Goal: Task Accomplishment & Management: Manage account settings

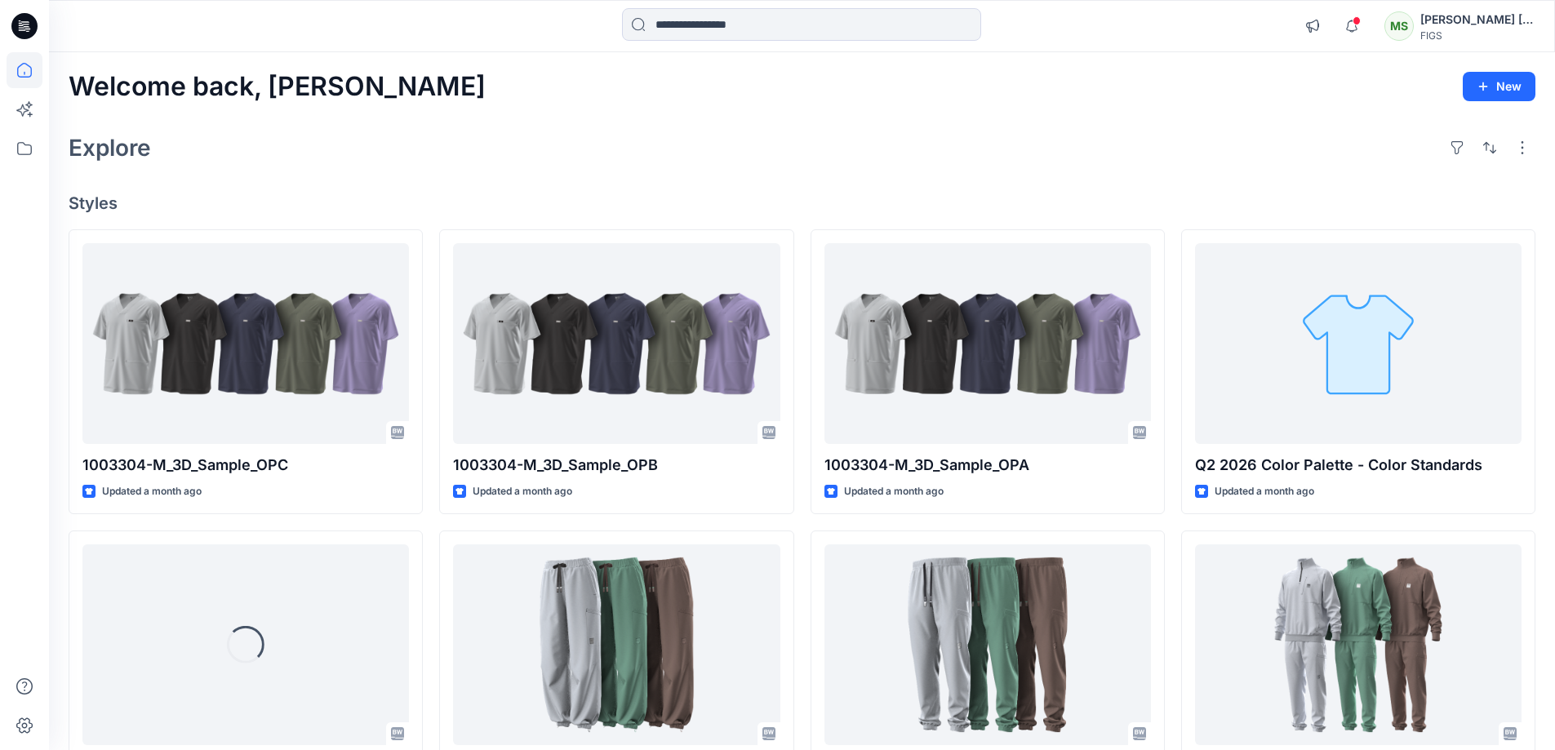
click at [1515, 19] on div "[PERSON_NAME] [PERSON_NAME]" at bounding box center [1478, 20] width 114 height 20
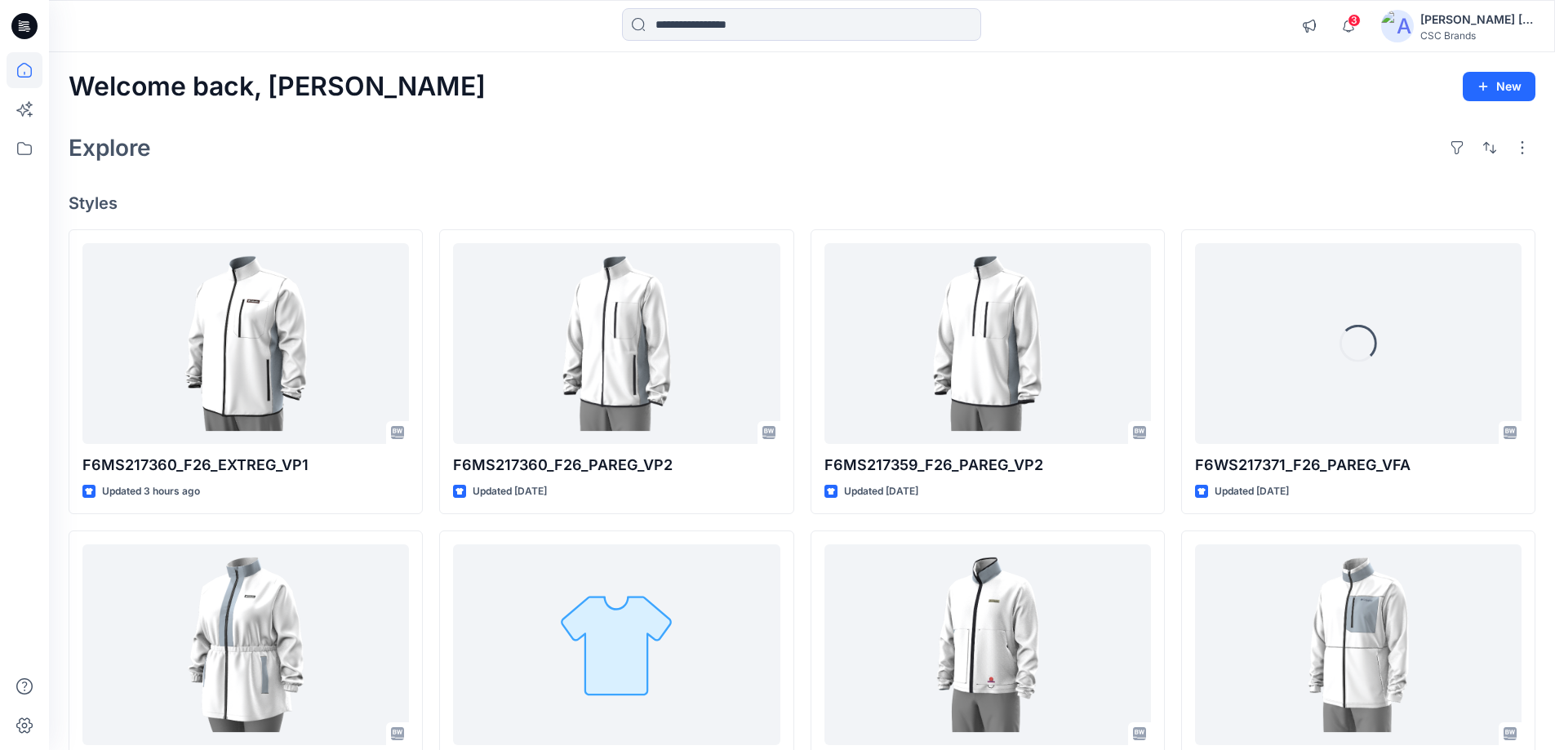
click at [1485, 17] on div "[PERSON_NAME] [PERSON_NAME]" at bounding box center [1478, 20] width 114 height 20
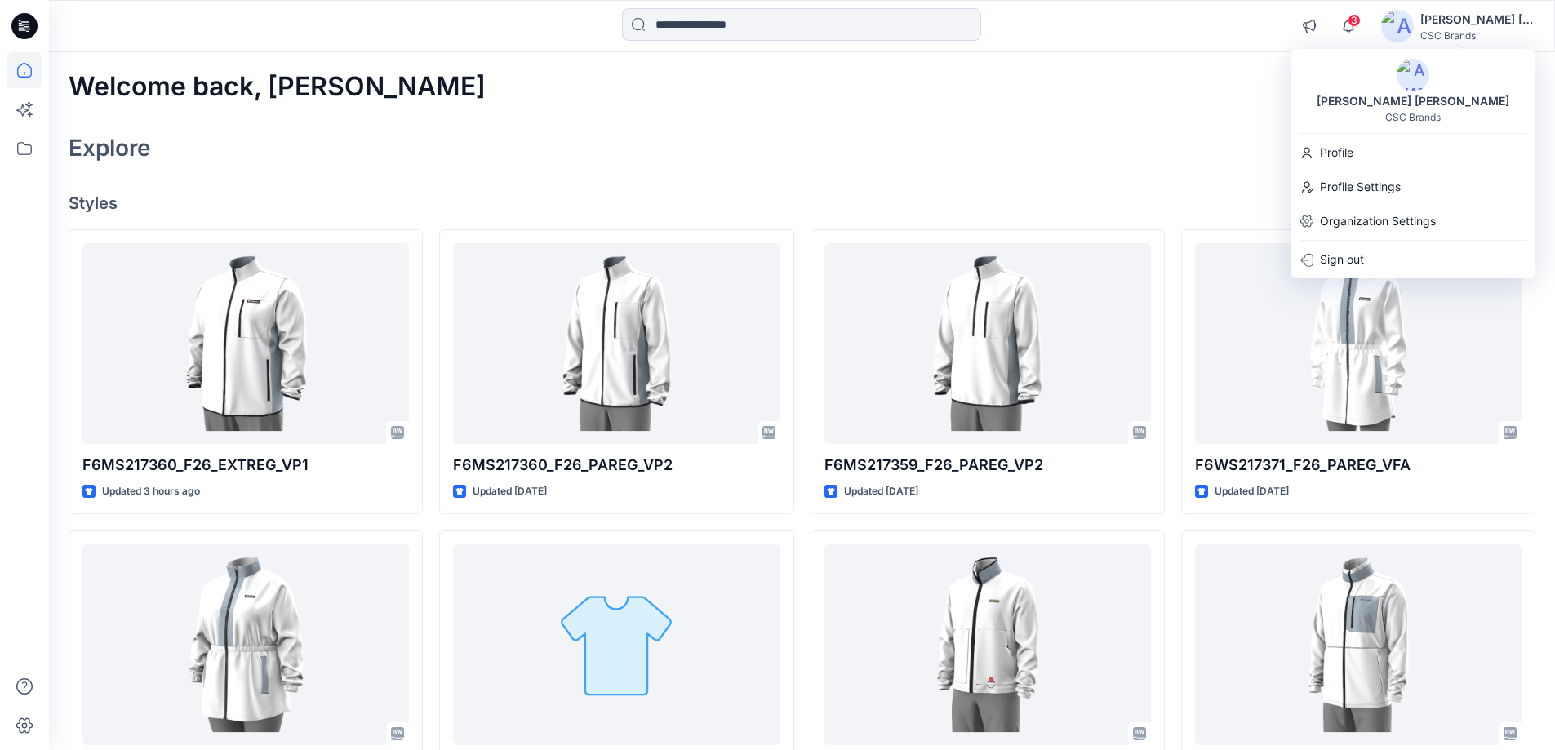
click at [1057, 25] on div at bounding box center [801, 26] width 753 height 36
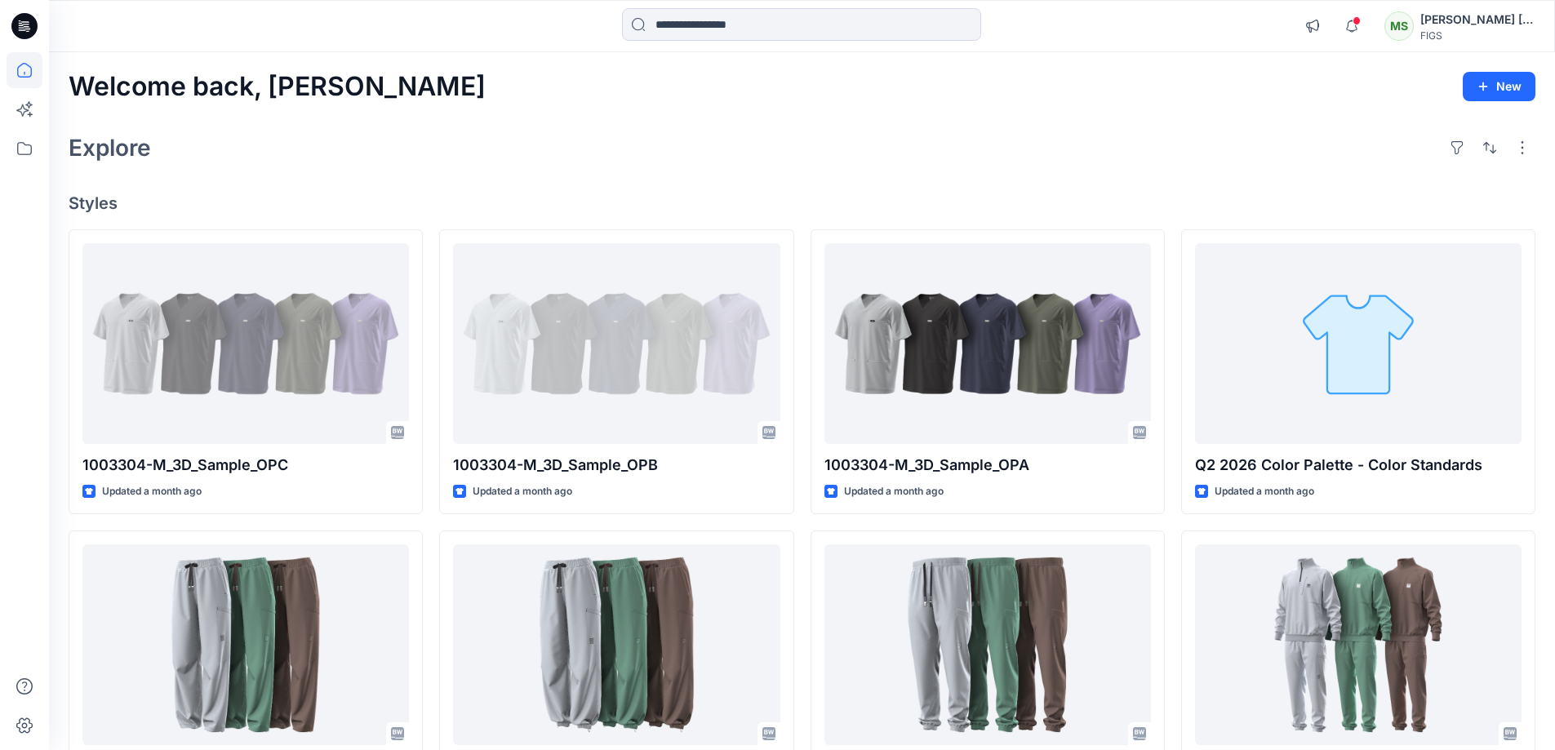
click at [1401, 19] on div "MS" at bounding box center [1399, 25] width 29 height 29
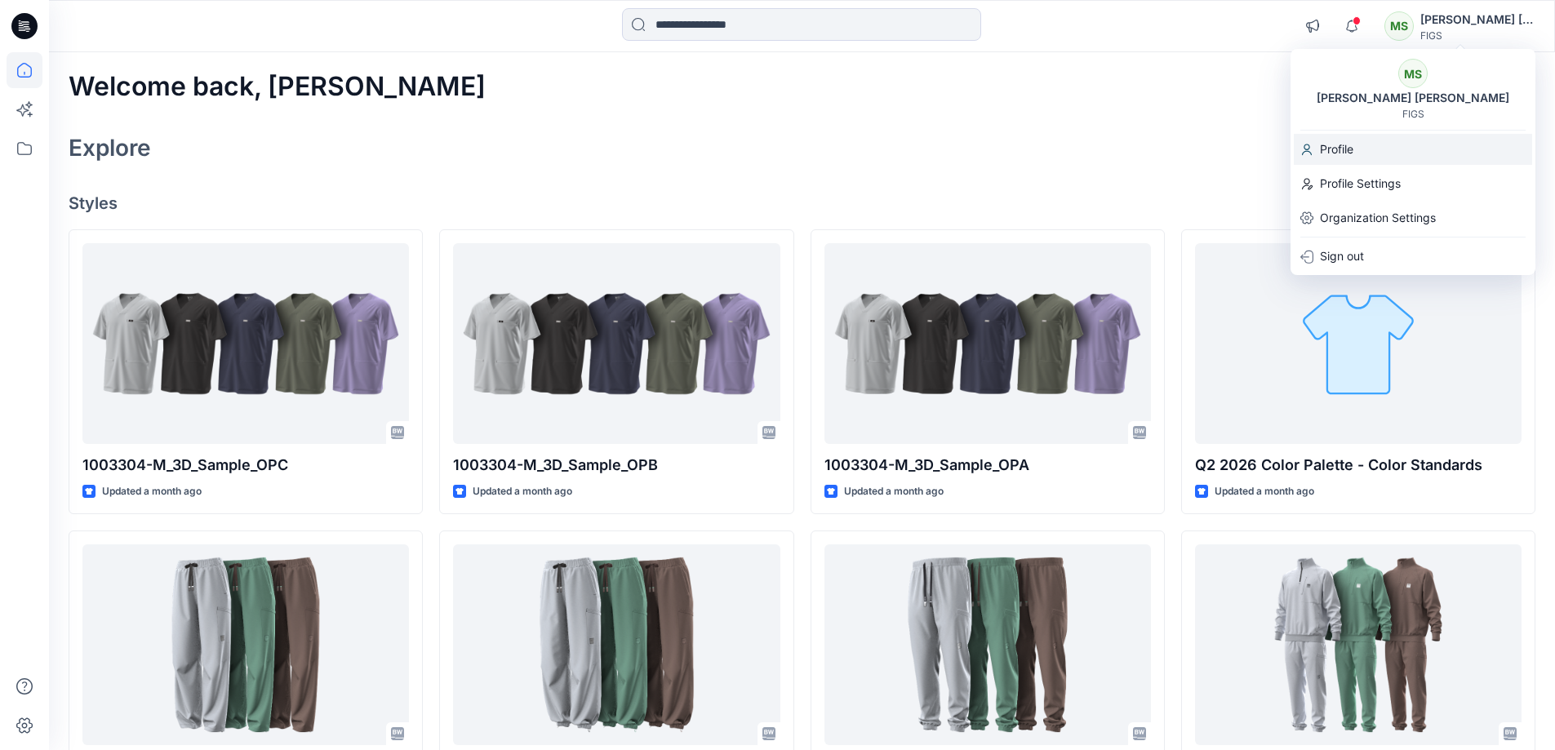
click at [1336, 145] on p "Profile" at bounding box center [1336, 149] width 33 height 31
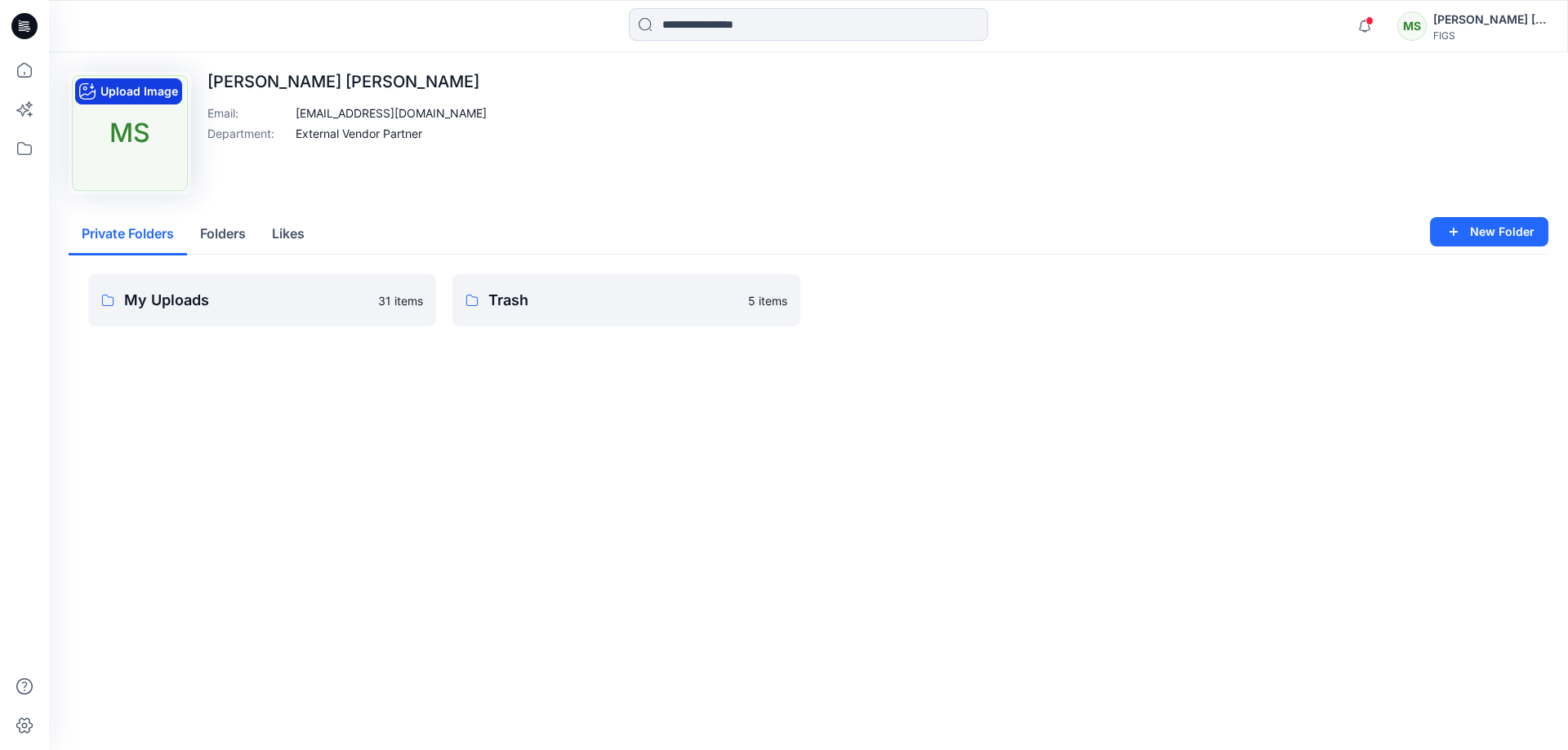
click at [125, 100] on button "Upload Image" at bounding box center [128, 91] width 107 height 26
click at [90, 88] on icon "button" at bounding box center [87, 91] width 16 height 16
drag, startPoint x: 159, startPoint y: 140, endPoint x: 149, endPoint y: 179, distance: 40.6
click at [153, 179] on img at bounding box center [130, 133] width 116 height 116
click at [86, 87] on icon "button" at bounding box center [87, 91] width 16 height 16
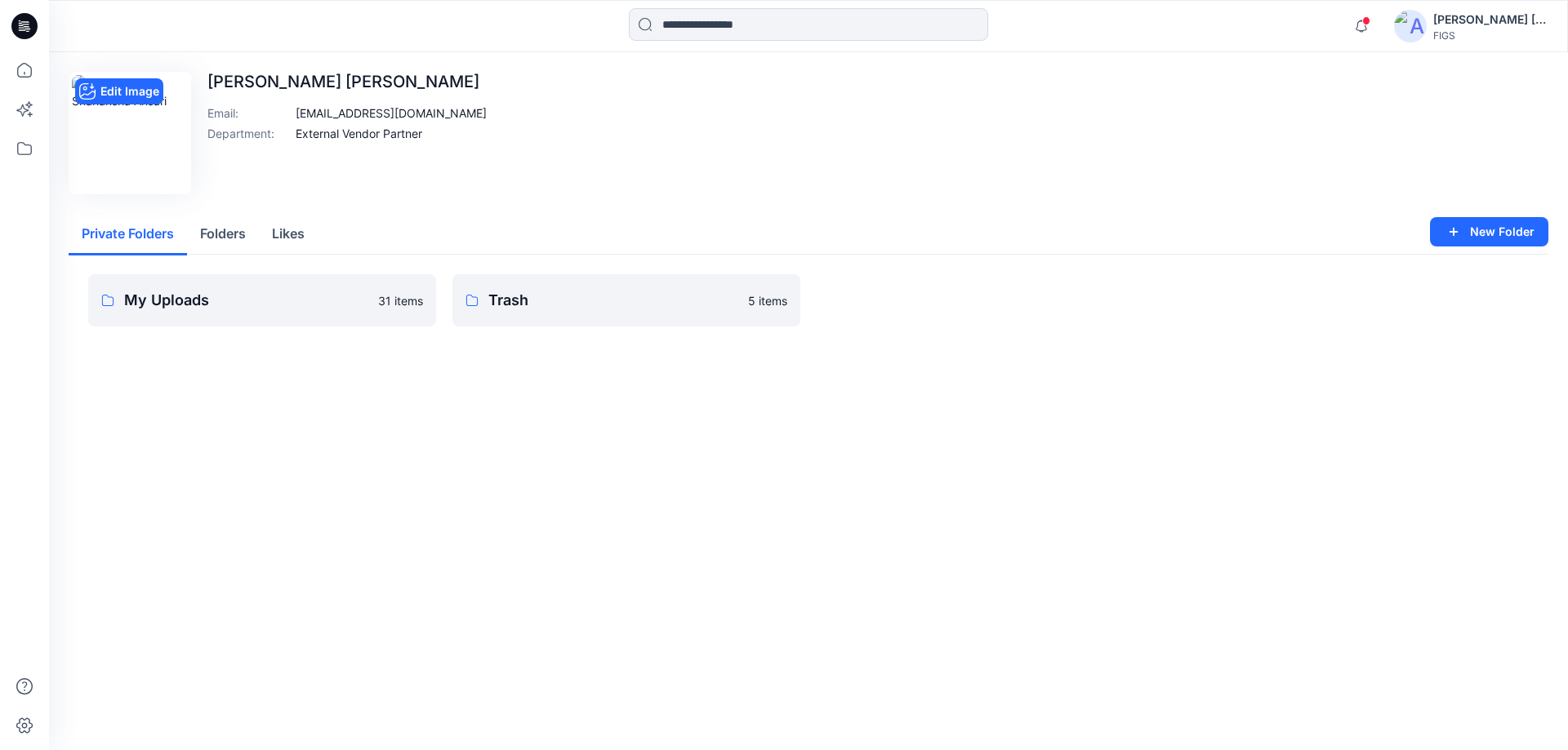
drag, startPoint x: 141, startPoint y: 118, endPoint x: 134, endPoint y: 153, distance: 35.9
click at [134, 153] on img at bounding box center [130, 133] width 116 height 116
click at [96, 86] on button "Edit Image" at bounding box center [119, 91] width 88 height 26
click at [151, 132] on img at bounding box center [130, 133] width 116 height 116
click at [756, 125] on div "Edit Image Mohammad Shahansha Ansari Email : ggt@ncljo.com Department : Externa…" at bounding box center [808, 133] width 1479 height 122
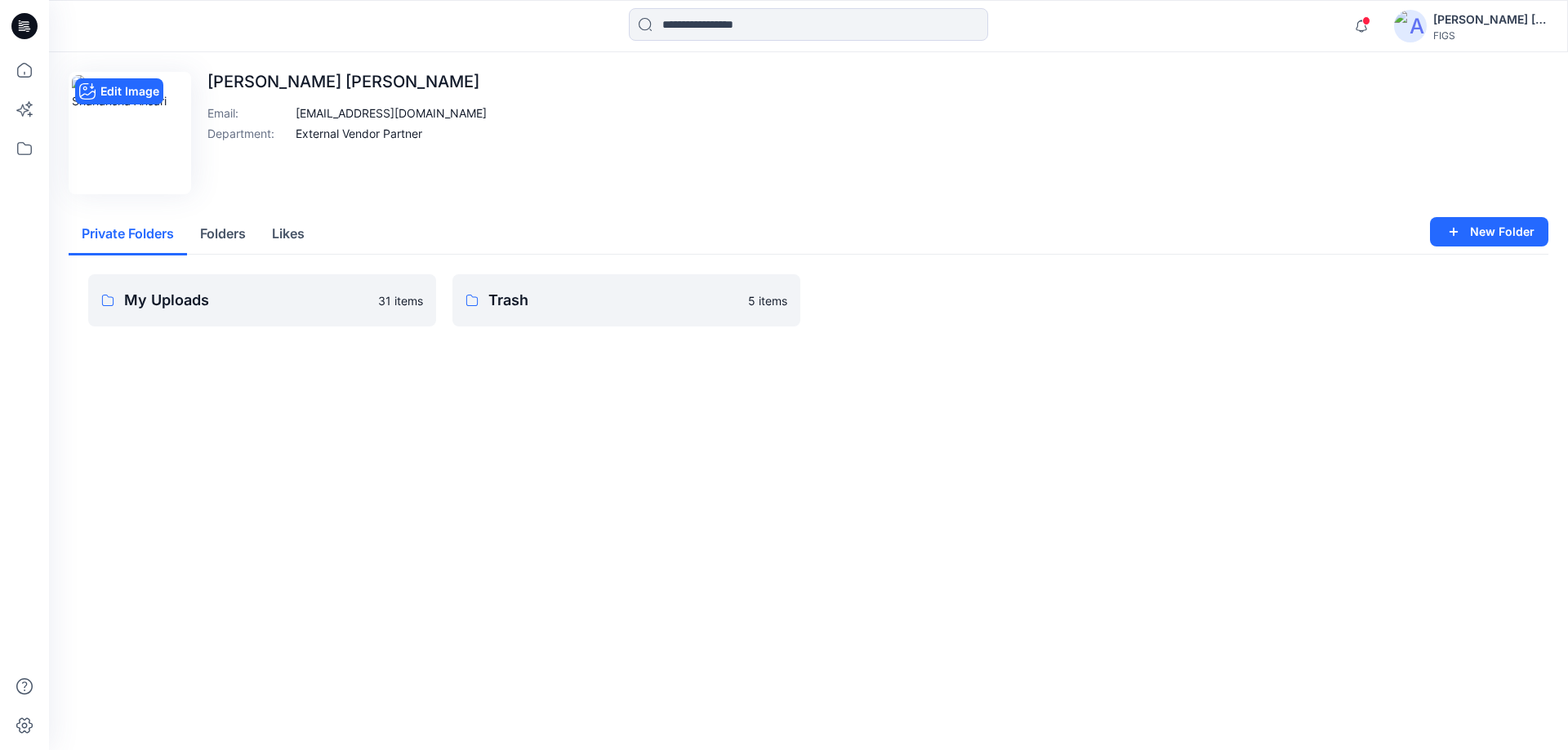
click at [149, 118] on img at bounding box center [130, 133] width 116 height 116
click at [82, 82] on button "Edit Image" at bounding box center [119, 91] width 88 height 26
click at [107, 90] on button "Edit Image" at bounding box center [119, 91] width 88 height 26
click at [141, 82] on button "Edit Image" at bounding box center [119, 91] width 88 height 26
click at [138, 131] on img at bounding box center [130, 133] width 116 height 116
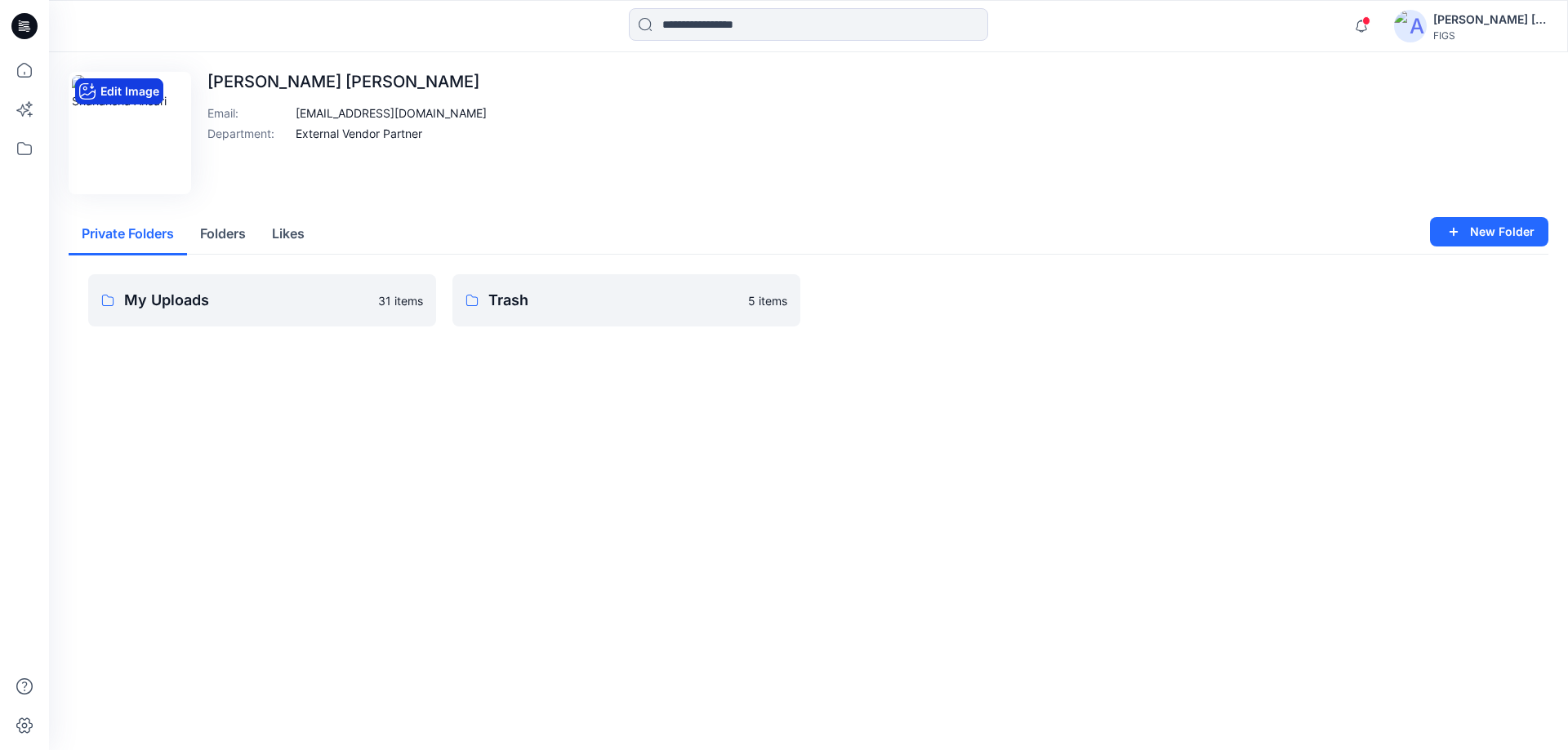
click at [131, 93] on button "Edit Image" at bounding box center [119, 91] width 88 height 26
drag, startPoint x: 136, startPoint y: 124, endPoint x: 135, endPoint y: 202, distance: 77.6
click at [137, 225] on div "Edit Image Mohammad Shahansha Ansari Email : ggt@ncljo.com Department : Externa…" at bounding box center [808, 222] width 1519 height 340
drag, startPoint x: 136, startPoint y: 100, endPoint x: 143, endPoint y: 202, distance: 102.3
click at [145, 202] on div "Edit Image Mohammad Shahansha Ansari Email : ggt@ncljo.com Department : Externa…" at bounding box center [808, 222] width 1519 height 340
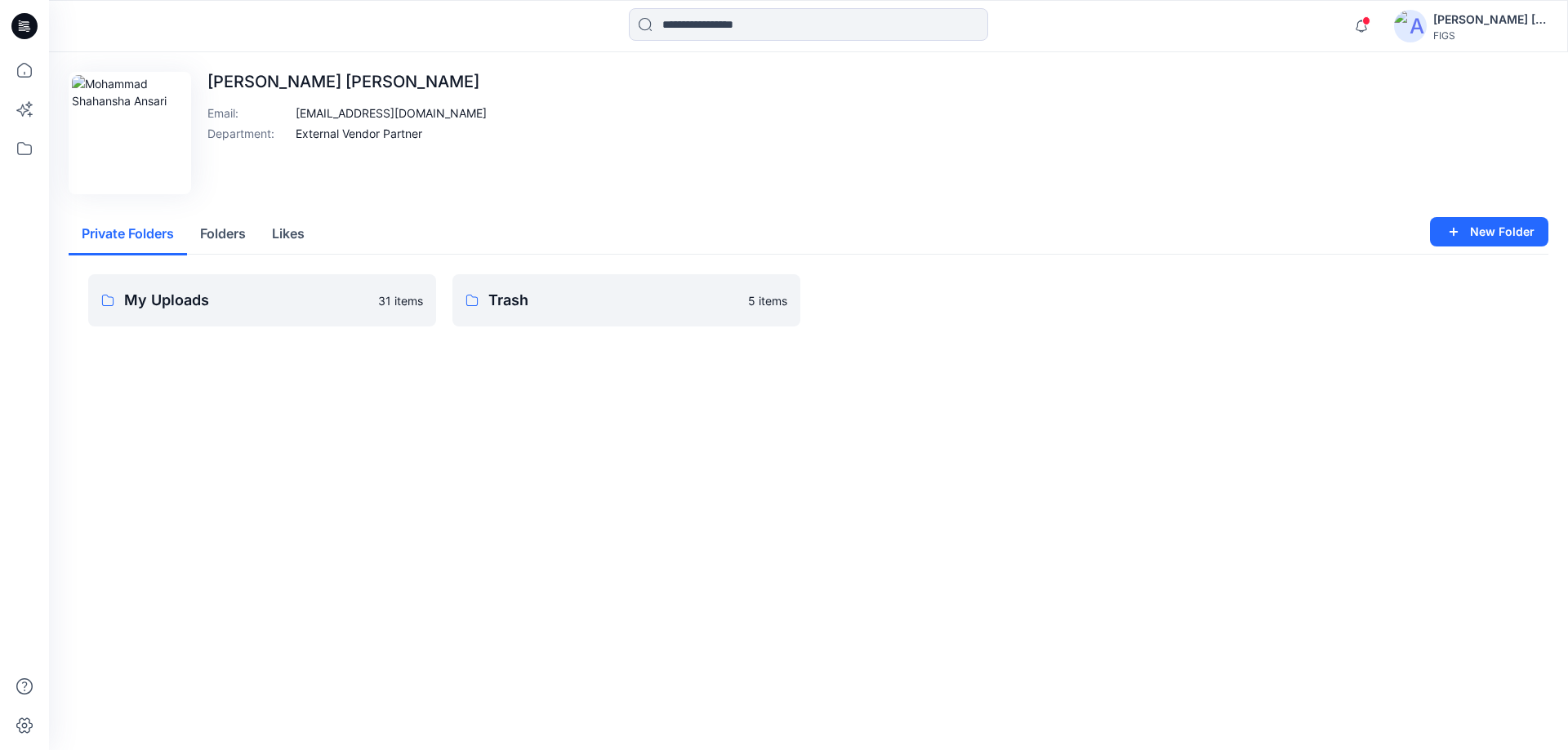
click at [359, 131] on p "External Vendor Partner" at bounding box center [359, 133] width 127 height 17
click at [298, 131] on p "External Vendor Partner" at bounding box center [359, 133] width 127 height 17
click at [132, 96] on button "Edit Image" at bounding box center [119, 91] width 88 height 26
click at [143, 140] on img at bounding box center [130, 133] width 116 height 116
click at [166, 118] on img at bounding box center [130, 133] width 116 height 116
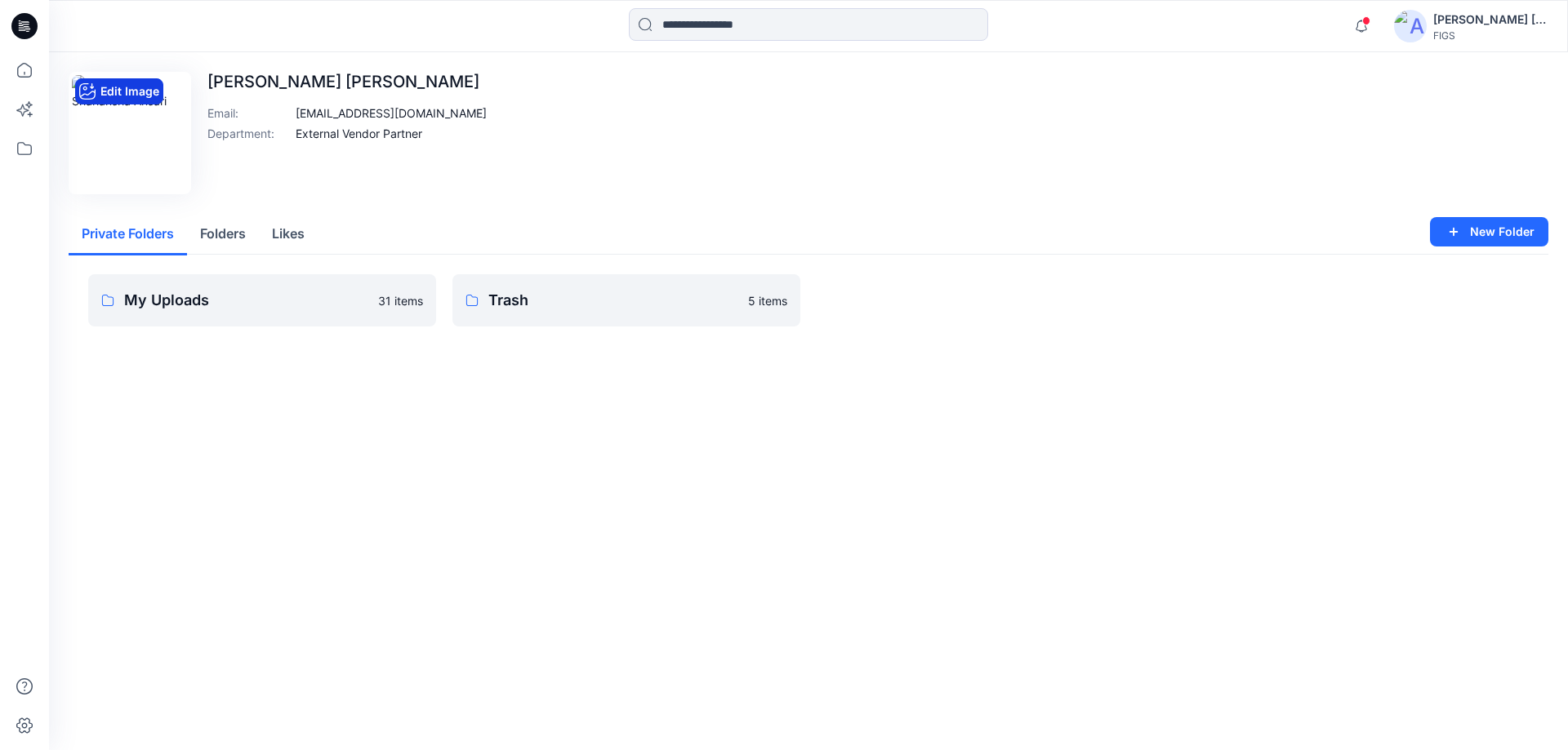
click at [115, 85] on button "Edit Image" at bounding box center [119, 91] width 88 height 26
click at [146, 163] on img at bounding box center [130, 133] width 116 height 116
click at [115, 86] on button "Edit Image" at bounding box center [119, 91] width 88 height 26
click at [108, 84] on button "Edit Image" at bounding box center [119, 91] width 88 height 26
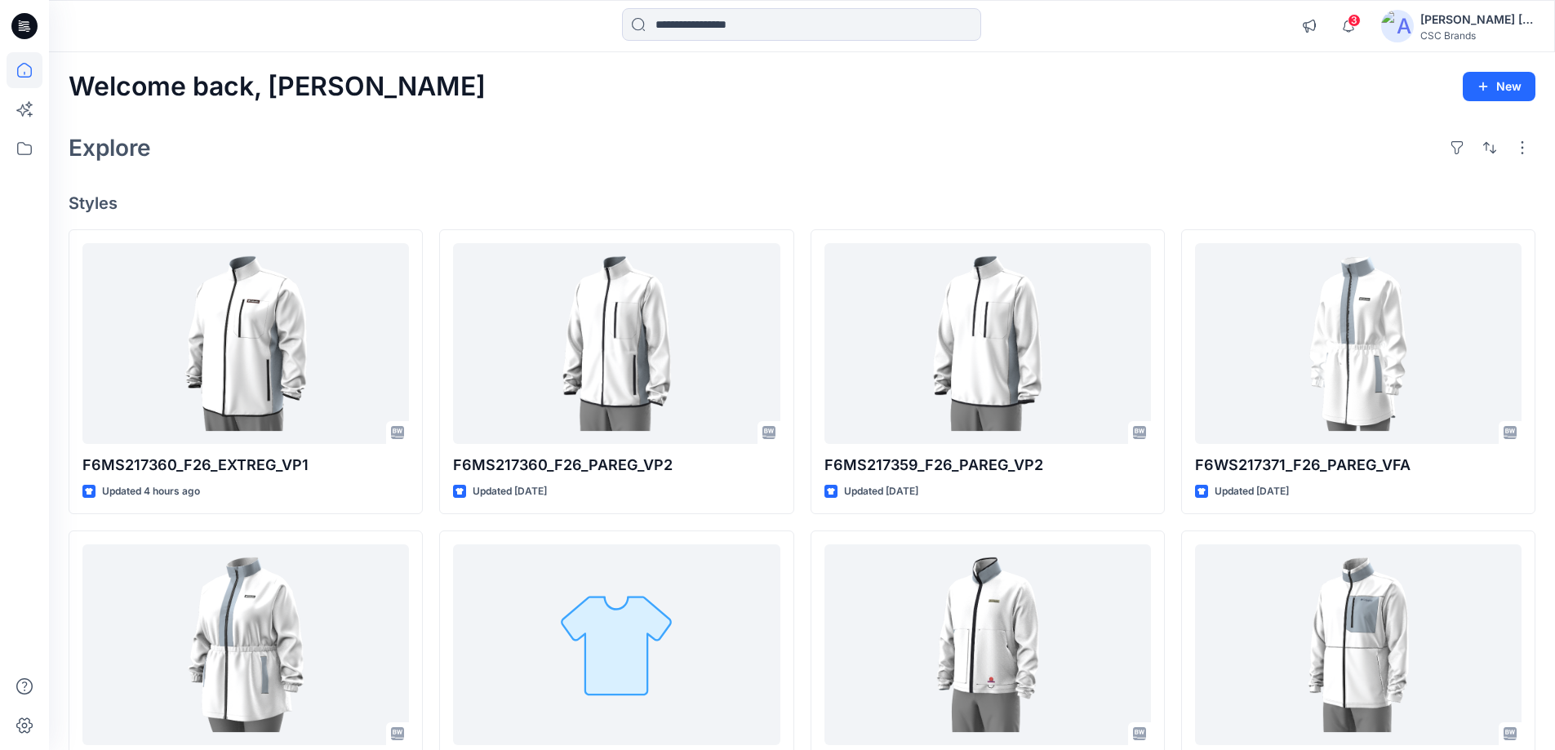
click at [1405, 20] on img at bounding box center [1397, 26] width 33 height 33
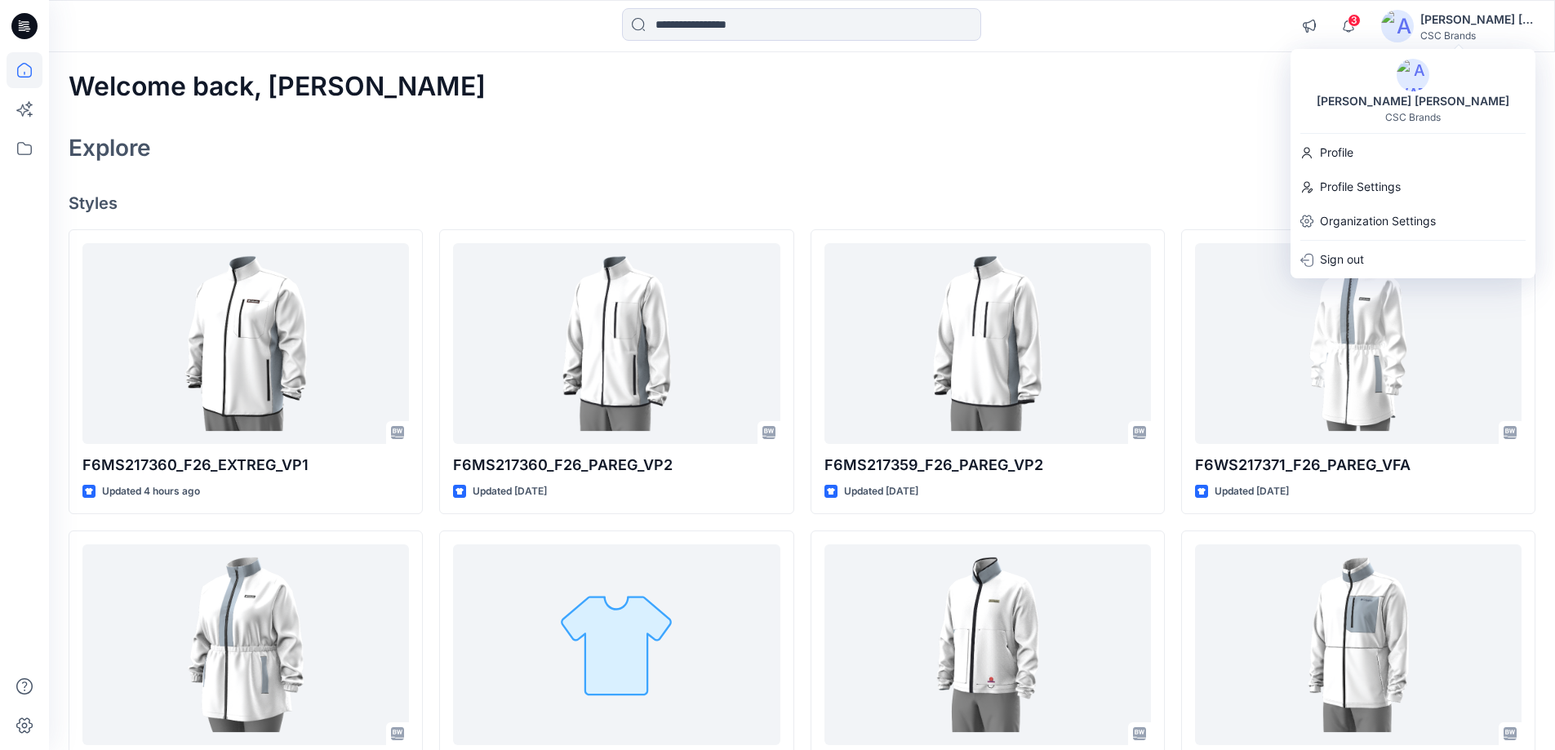
click at [1423, 65] on img at bounding box center [1413, 75] width 33 height 33
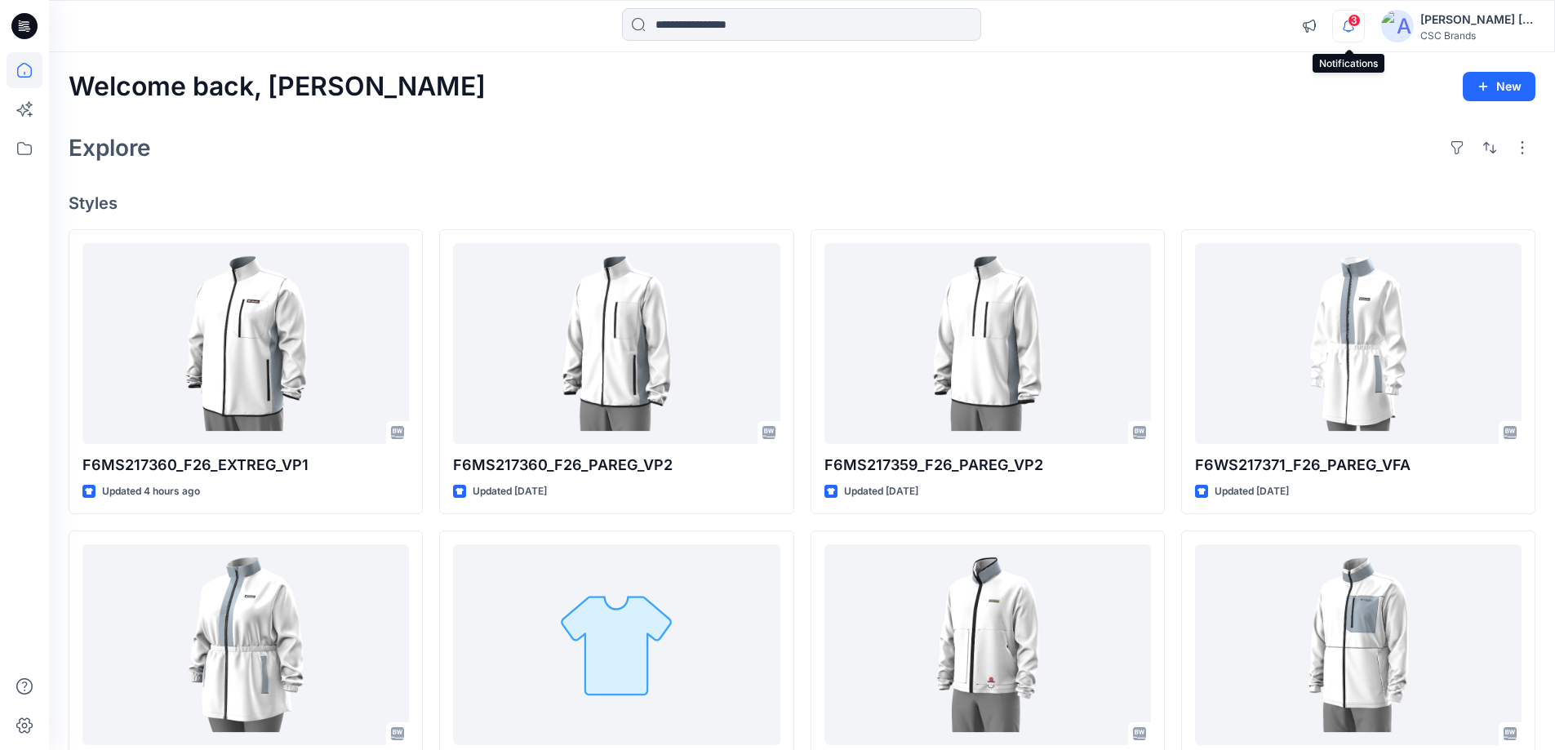
click at [1346, 16] on icon "button" at bounding box center [1348, 26] width 31 height 33
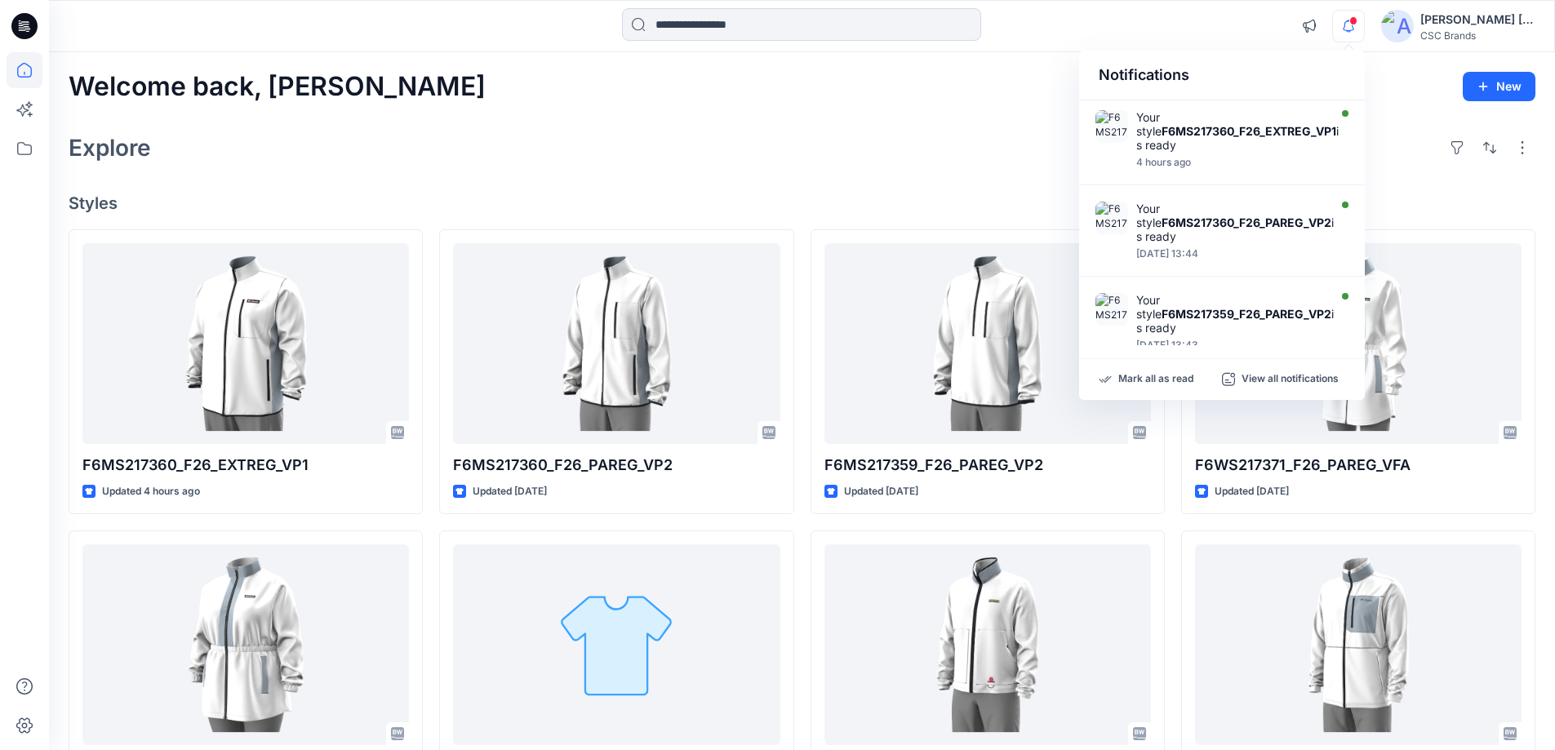
click at [1351, 13] on icon "button" at bounding box center [1348, 26] width 31 height 33
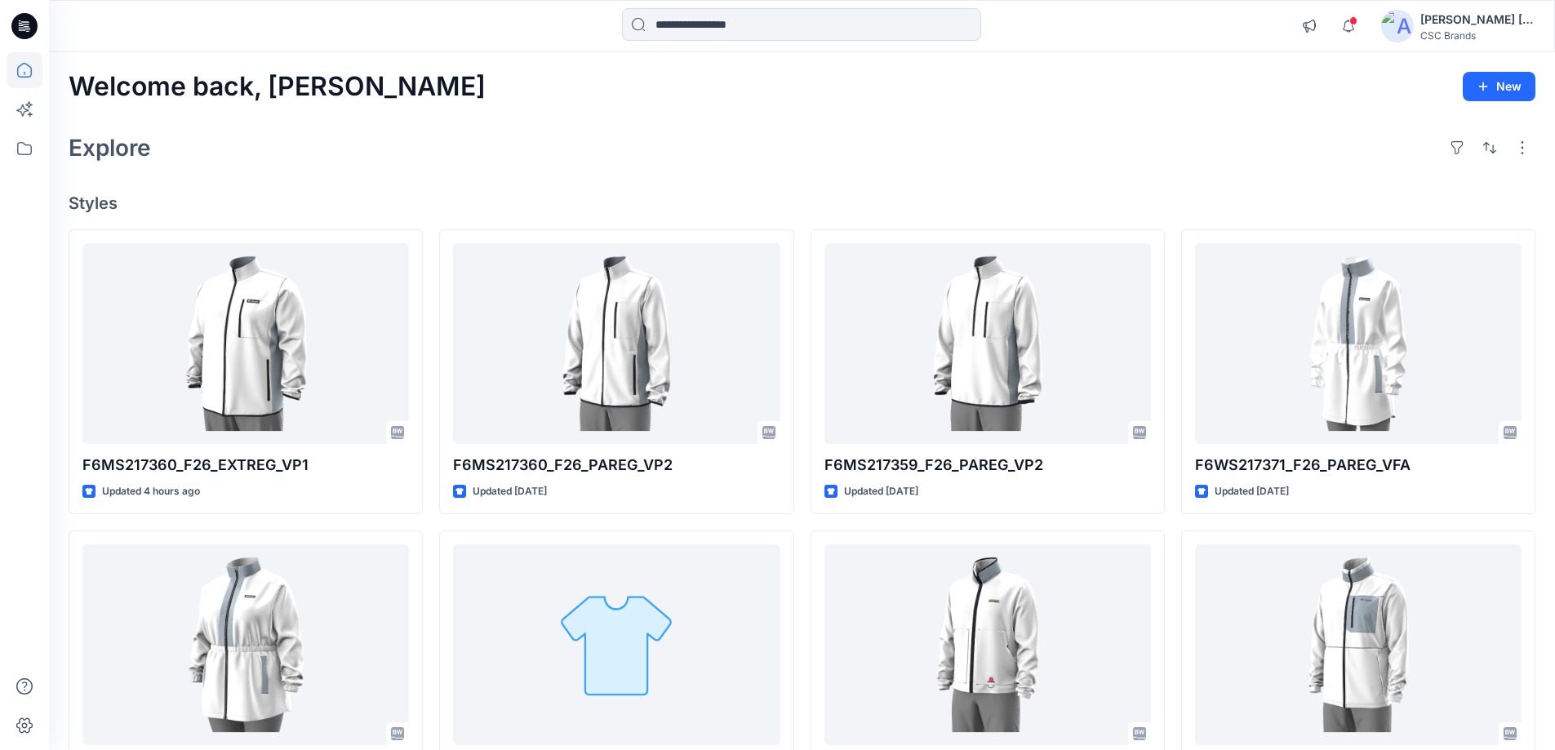
click at [1214, 24] on div "Notifications Your style F6MS217360_F26_EXTREG_VP1 is ready 4 hours ago Your st…" at bounding box center [801, 26] width 1505 height 36
click at [1355, 22] on span at bounding box center [1354, 20] width 8 height 9
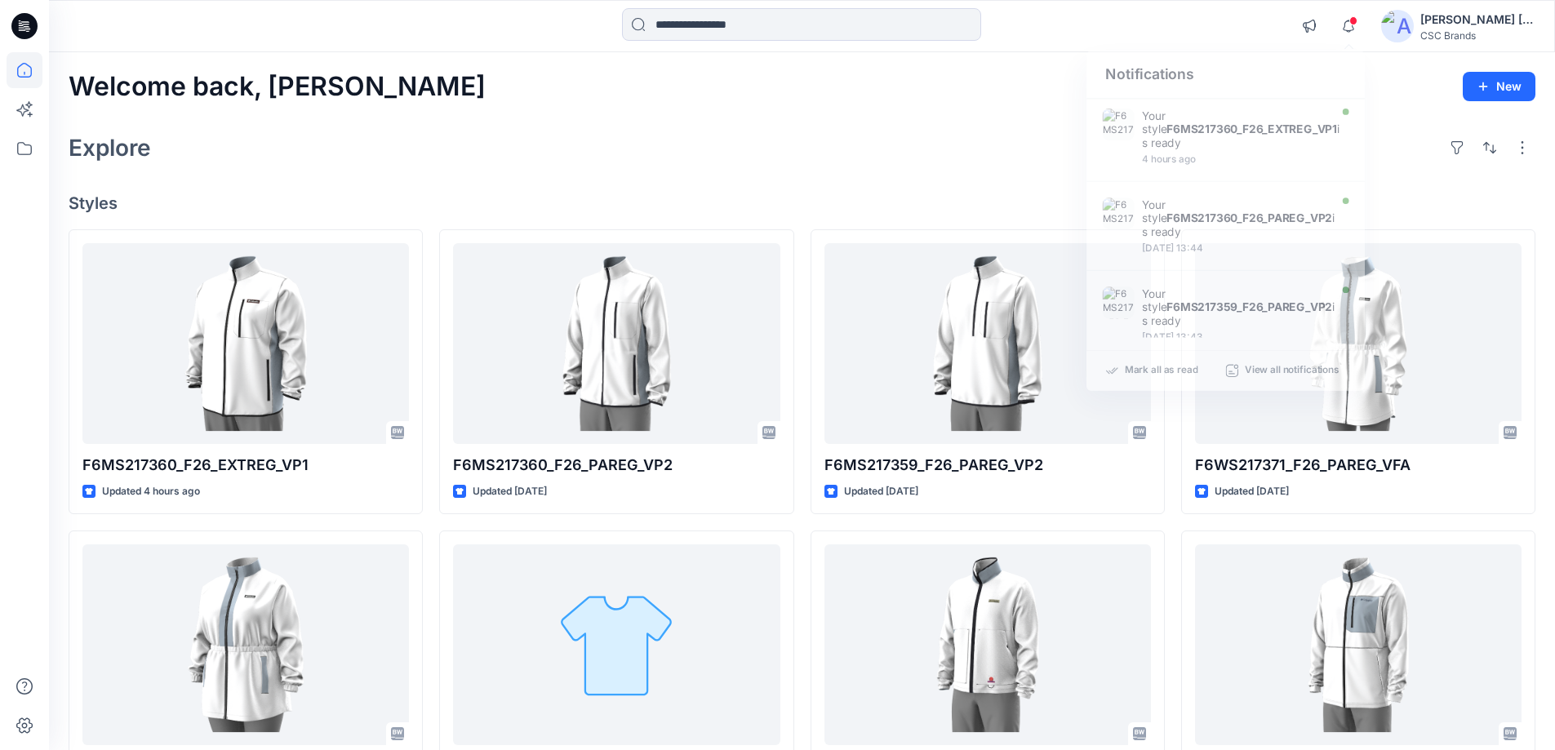
click at [1177, 20] on div at bounding box center [801, 26] width 753 height 36
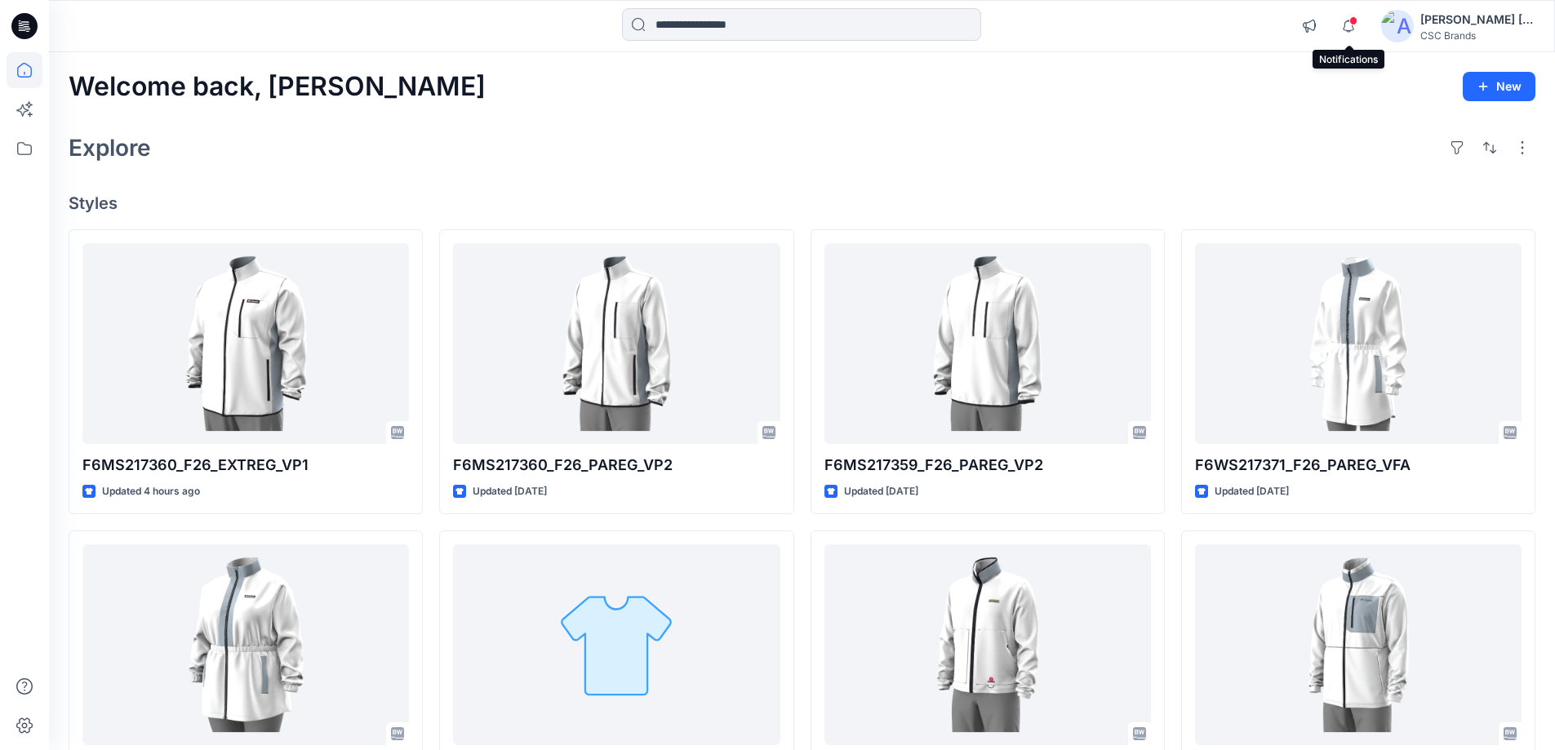
click at [1350, 20] on span at bounding box center [1354, 20] width 8 height 9
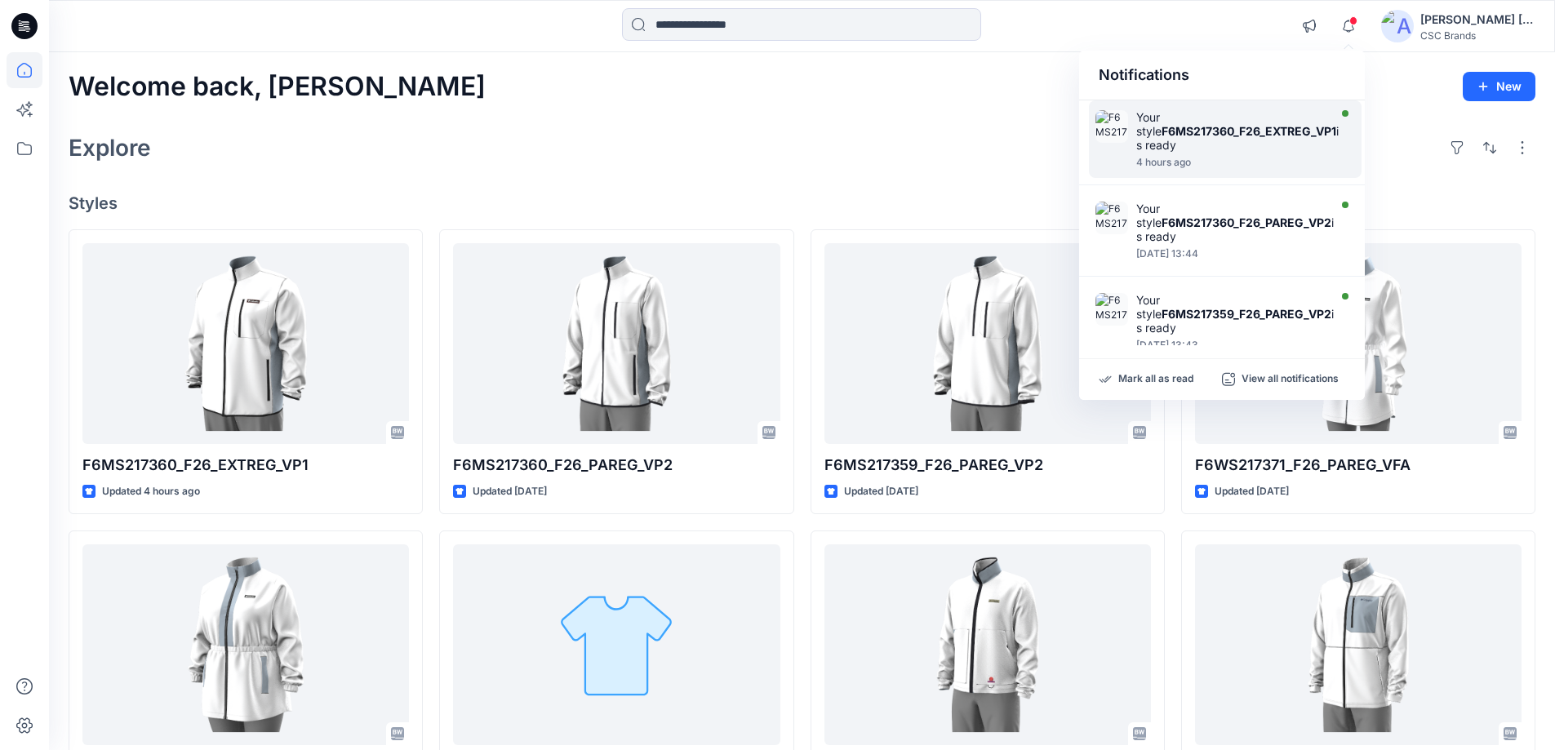
click at [1189, 132] on strong "F6MS217360_F26_EXTREG_VP1" at bounding box center [1249, 131] width 175 height 14
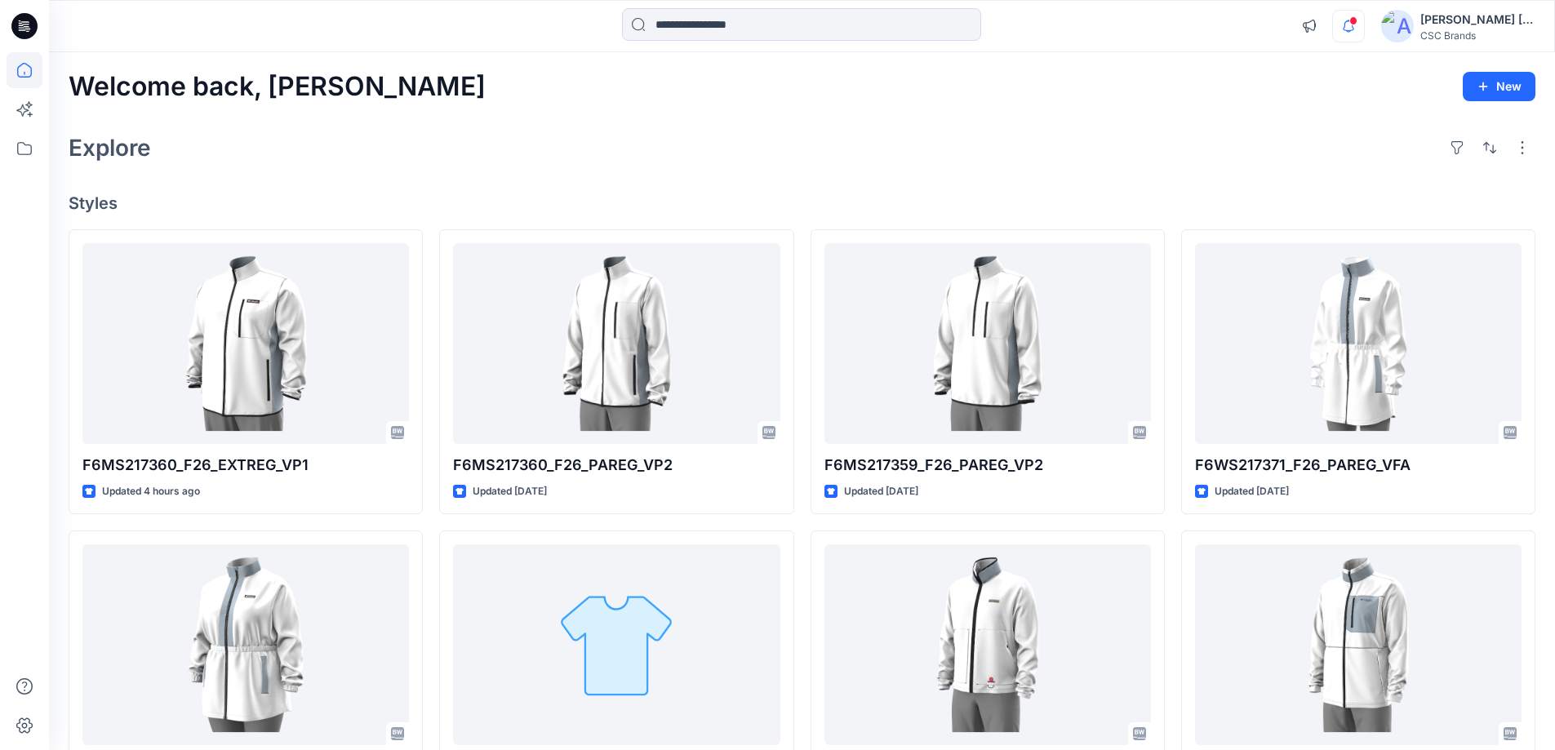
click at [1358, 16] on icon "button" at bounding box center [1348, 26] width 31 height 33
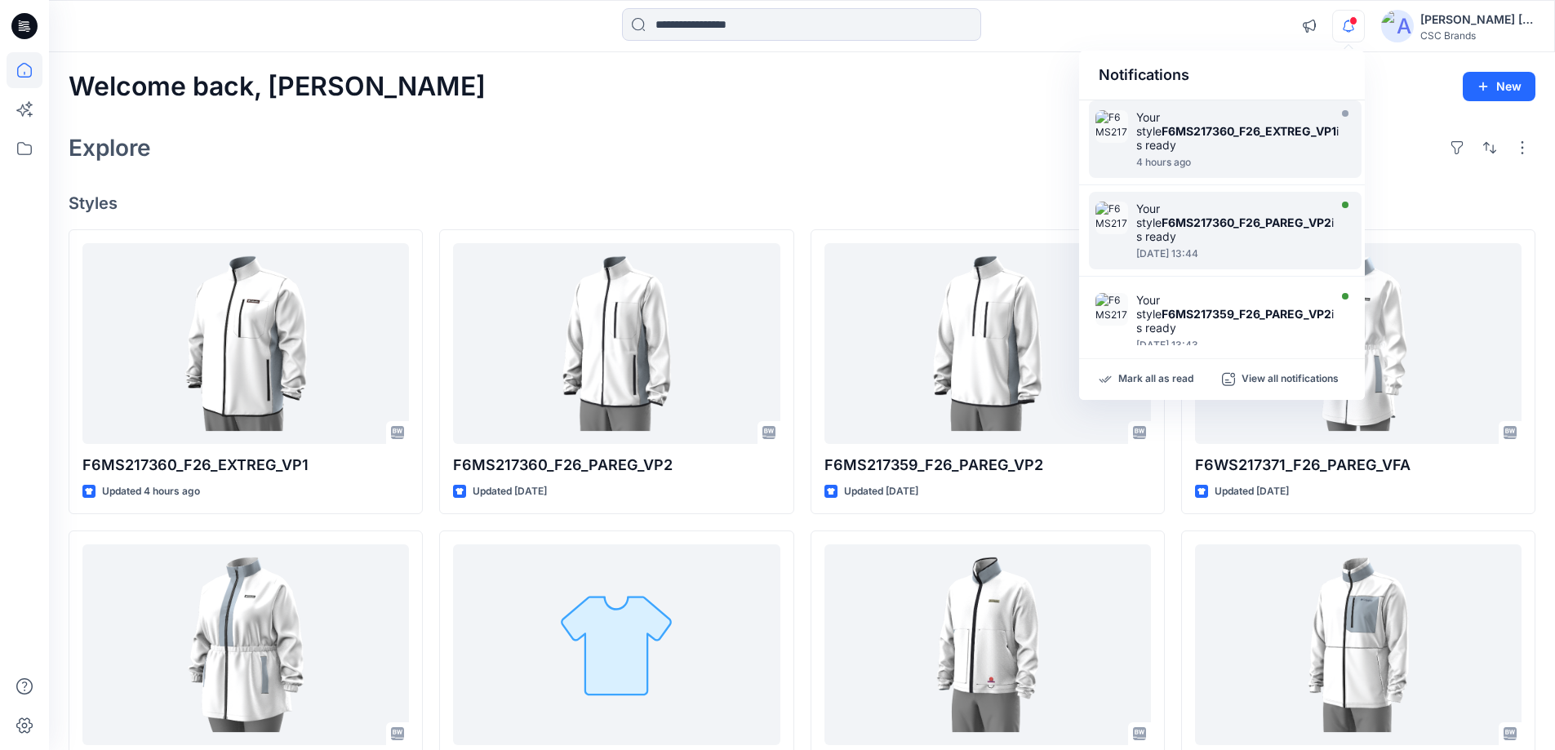
click at [1264, 217] on strong "F6MS217360_F26_PAREG_VP2" at bounding box center [1247, 223] width 170 height 14
